Goal: Information Seeking & Learning: Learn about a topic

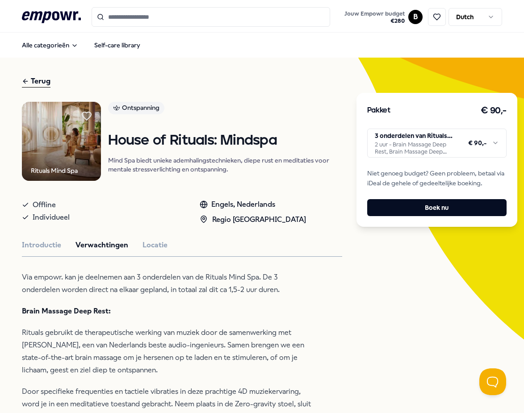
scroll to position [179, 0]
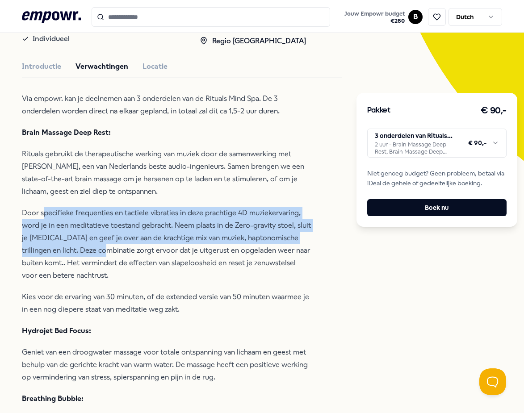
drag, startPoint x: 44, startPoint y: 214, endPoint x: 100, endPoint y: 249, distance: 66.0
click at [100, 249] on p "Door specifieke frequenties en tactiele vibraties in deze prachtige 4D muzieker…" at bounding box center [167, 244] width 291 height 75
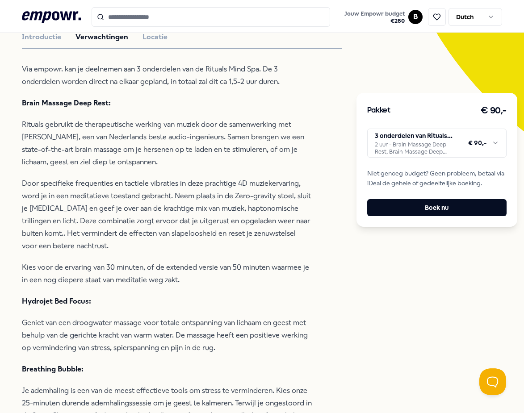
scroll to position [223, 0]
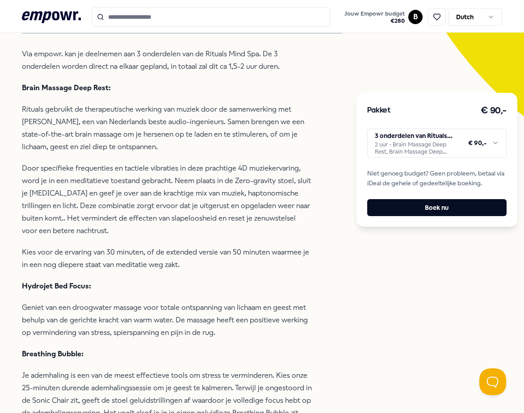
click at [483, 147] on html ".empowr-logo_svg__cls-1{fill:#03032f} Jouw Empowr budget € 280 B Dutch Alle cat…" at bounding box center [262, 206] width 524 height 413
click at [319, 219] on html ".empowr-logo_svg__cls-1{fill:#03032f} Jouw Empowr budget € 280 B Dutch Alle cat…" at bounding box center [262, 206] width 524 height 413
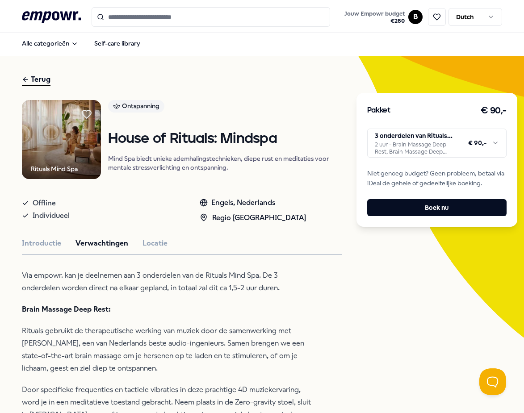
scroll to position [0, 0]
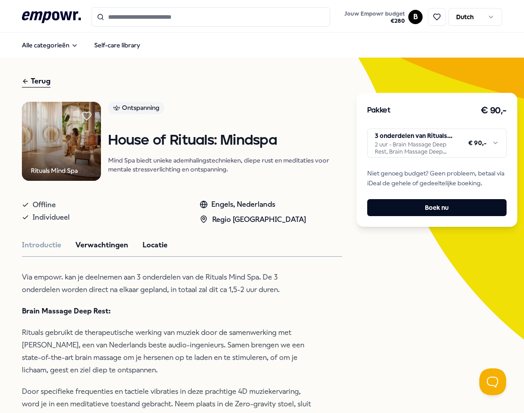
click at [147, 244] on button "Locatie" at bounding box center [155, 246] width 25 height 12
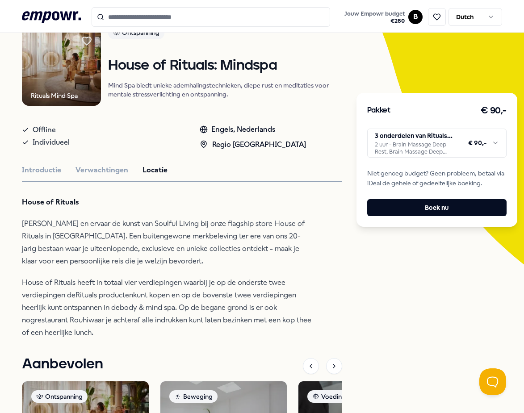
scroll to position [134, 0]
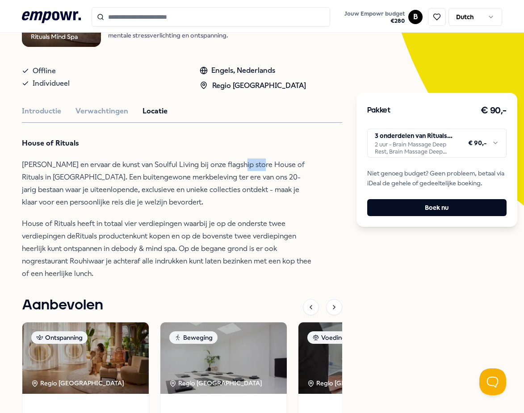
drag, startPoint x: 250, startPoint y: 161, endPoint x: 264, endPoint y: 162, distance: 13.4
click at [264, 162] on p "[PERSON_NAME] en ervaar de kunst van Soulful Living bij onze flagship store Hou…" at bounding box center [167, 184] width 291 height 50
drag, startPoint x: 294, startPoint y: 163, endPoint x: 245, endPoint y: 163, distance: 48.7
click at [245, 163] on p "[PERSON_NAME] en ervaar de kunst van Soulful Living bij onze flagship store Hou…" at bounding box center [167, 184] width 291 height 50
copy p "House of Ritual"
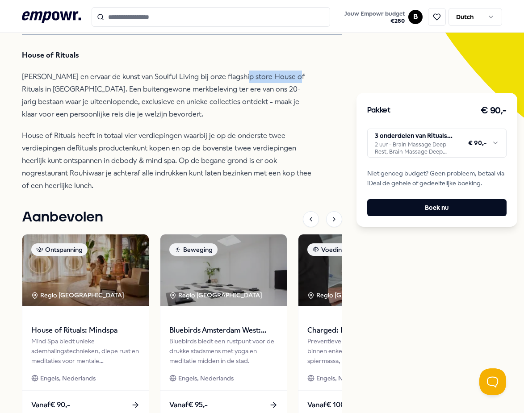
scroll to position [223, 0]
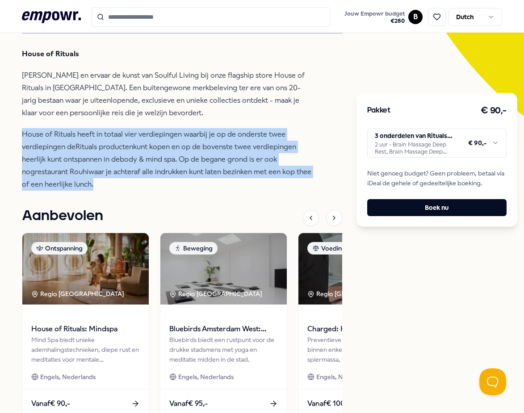
drag, startPoint x: 136, startPoint y: 177, endPoint x: 23, endPoint y: 127, distance: 123.7
click at [8, 123] on div "Terug Rituals Mind Spa Ontspanning House of Rituals: Mindspa Mind Spa biedt uni…" at bounding box center [262, 139] width 524 height 611
click at [60, 139] on p "House of Rituals heeft in totaal vier verdiepingen waarbij je op de onderste tw…" at bounding box center [167, 159] width 291 height 63
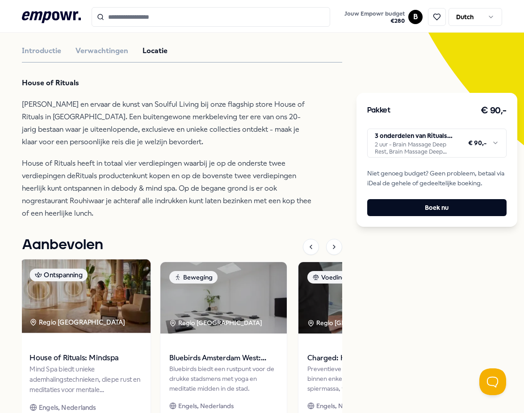
scroll to position [75, 0]
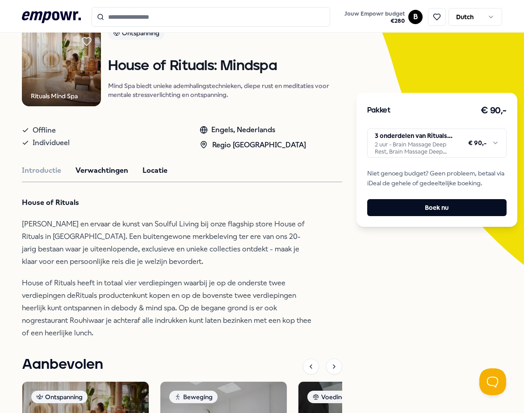
click at [105, 174] on button "Verwachtingen" at bounding box center [102, 171] width 53 height 12
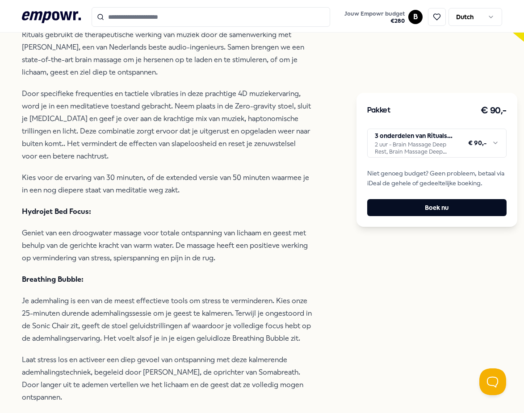
scroll to position [388, 0]
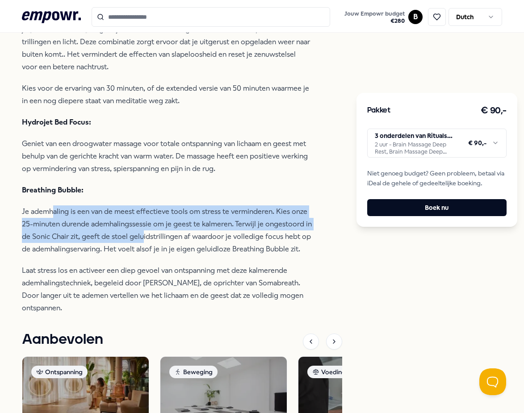
drag, startPoint x: 53, startPoint y: 211, endPoint x: 167, endPoint y: 236, distance: 116.5
click at [144, 230] on p "Je ademhaling is een van de meest effectieve tools om stress te verminderen. Ki…" at bounding box center [167, 231] width 291 height 50
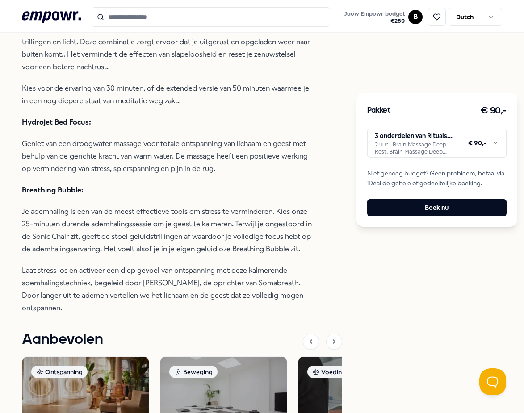
click at [167, 236] on p "Je ademhaling is een van de meest effectieve tools om stress te verminderen. Ki…" at bounding box center [167, 231] width 291 height 50
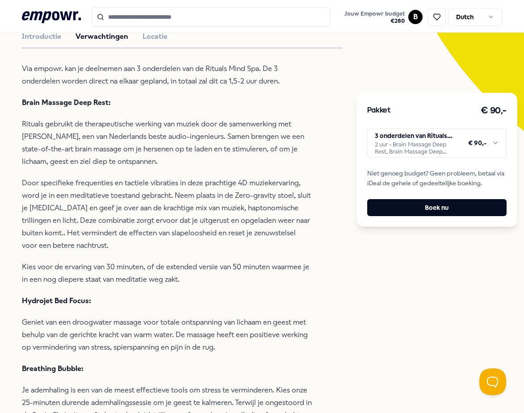
scroll to position [30, 0]
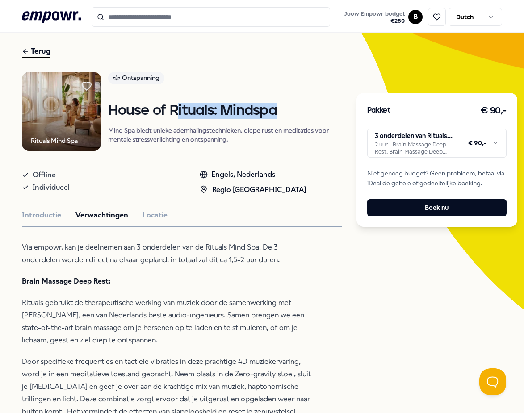
drag, startPoint x: 278, startPoint y: 110, endPoint x: 171, endPoint y: 110, distance: 106.4
click at [171, 110] on h1 "House of Rituals: Mindspa" at bounding box center [225, 111] width 234 height 16
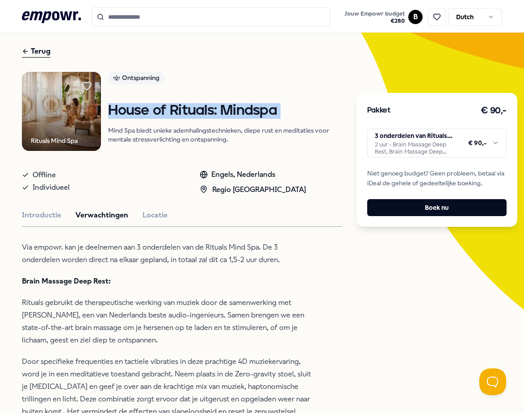
drag, startPoint x: 171, startPoint y: 110, endPoint x: 176, endPoint y: 109, distance: 5.0
